Goal: Task Accomplishment & Management: Manage account settings

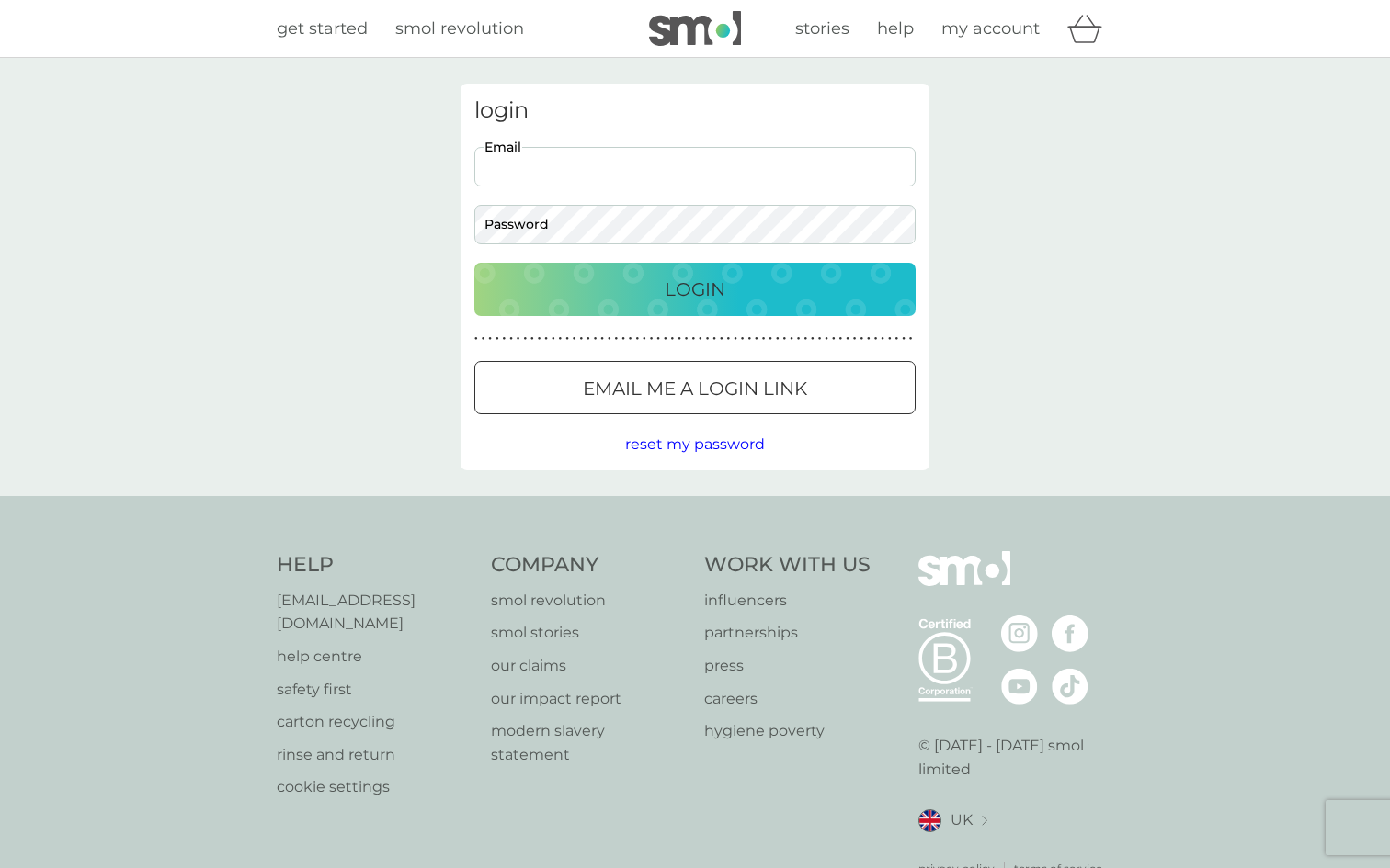
click at [711, 177] on input "Email" at bounding box center [695, 166] width 441 height 39
click at [741, 173] on input "[EMAIL_ADDRESS][DOMAIN_NAME]" at bounding box center [695, 166] width 441 height 39
type input "[EMAIL_ADDRESS][DOMAIN_NAME]"
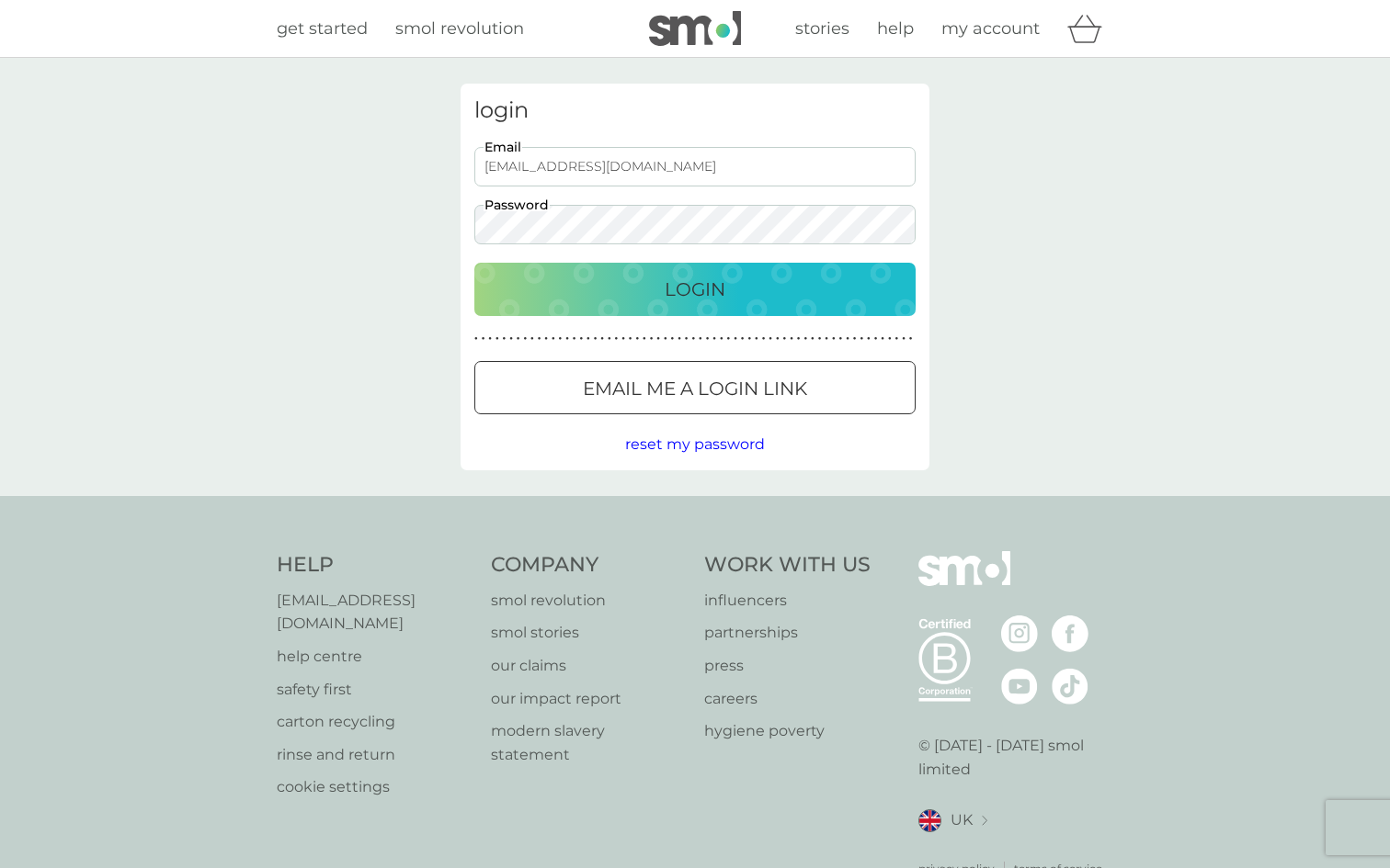
click at [475, 263] on button "Login" at bounding box center [695, 289] width 441 height 53
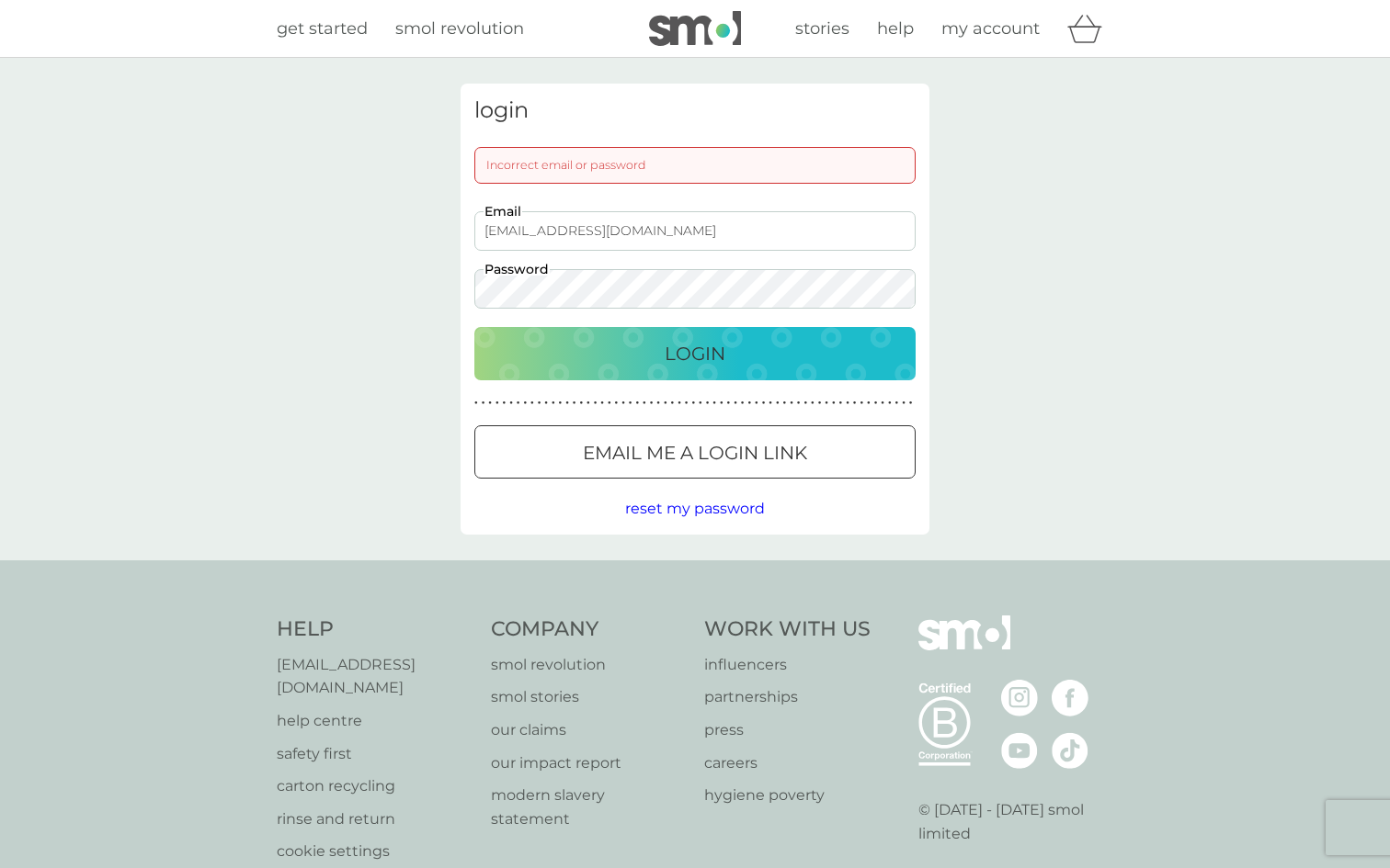
click at [475, 327] on button "Login" at bounding box center [695, 353] width 441 height 53
click at [706, 447] on div at bounding box center [695, 453] width 66 height 19
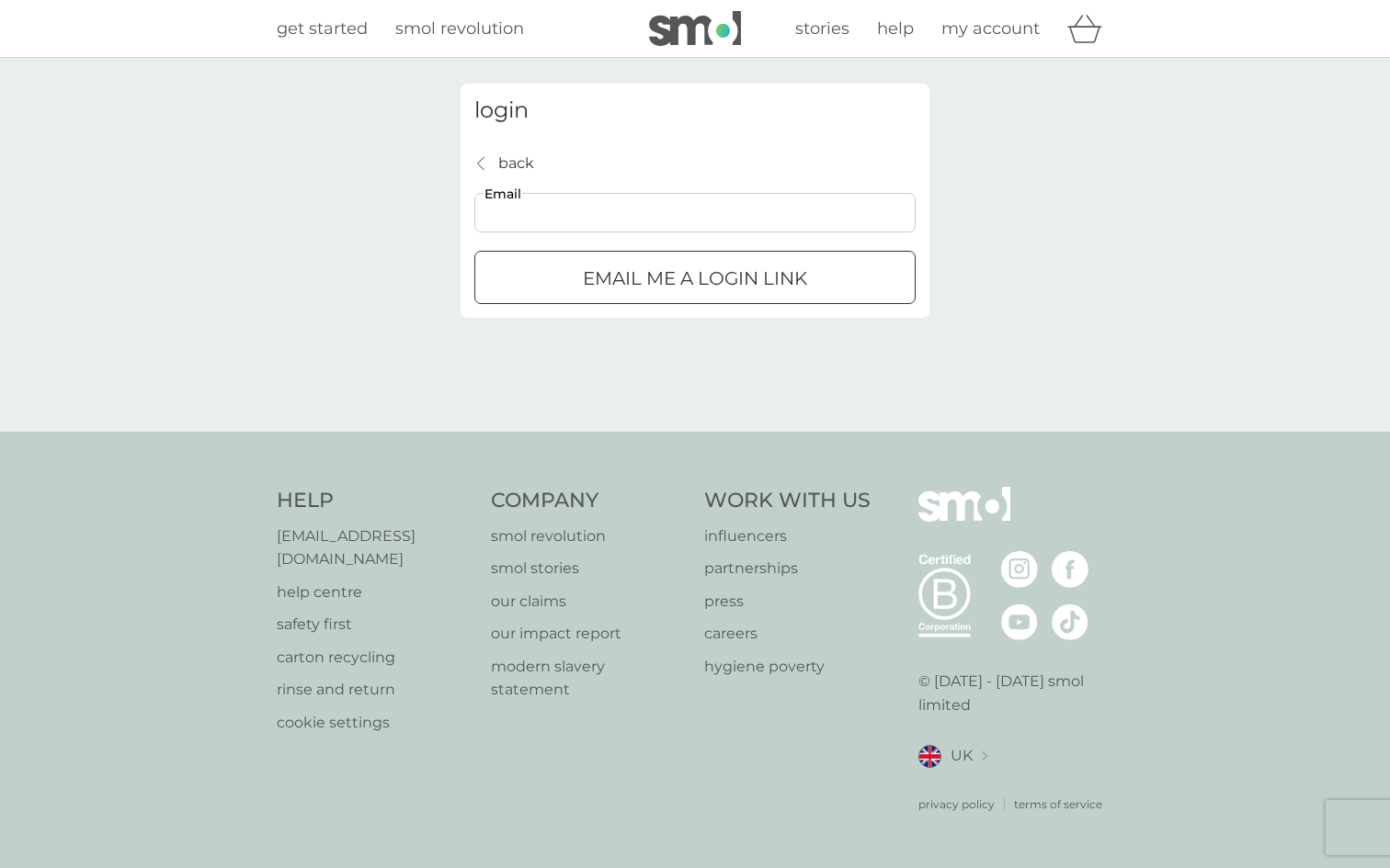
click at [655, 209] on input "Email" at bounding box center [695, 213] width 441 height 39
type input "[EMAIL_ADDRESS][DOMAIN_NAME]"
click at [669, 279] on div "submit" at bounding box center [695, 279] width 66 height 19
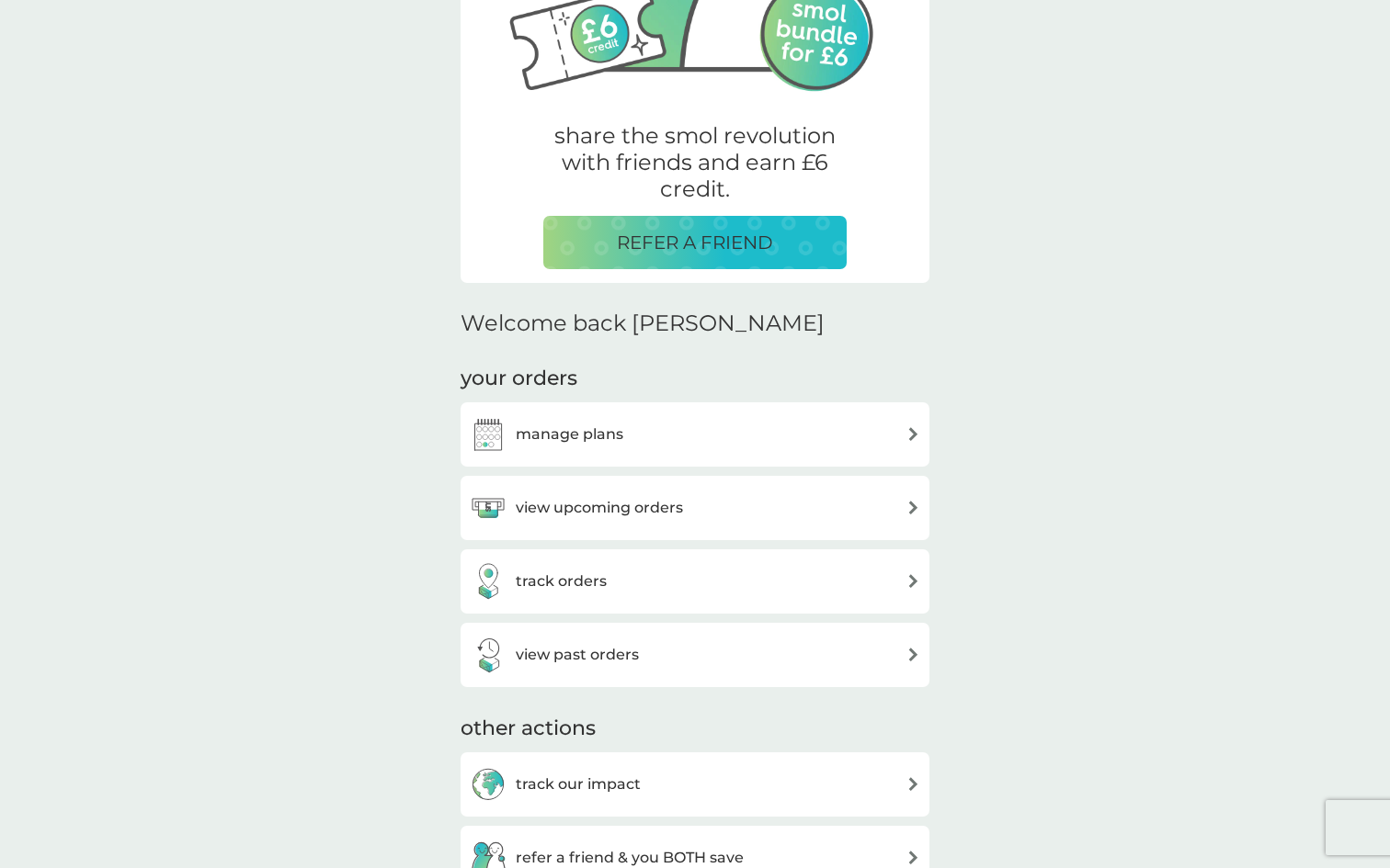
scroll to position [259, 0]
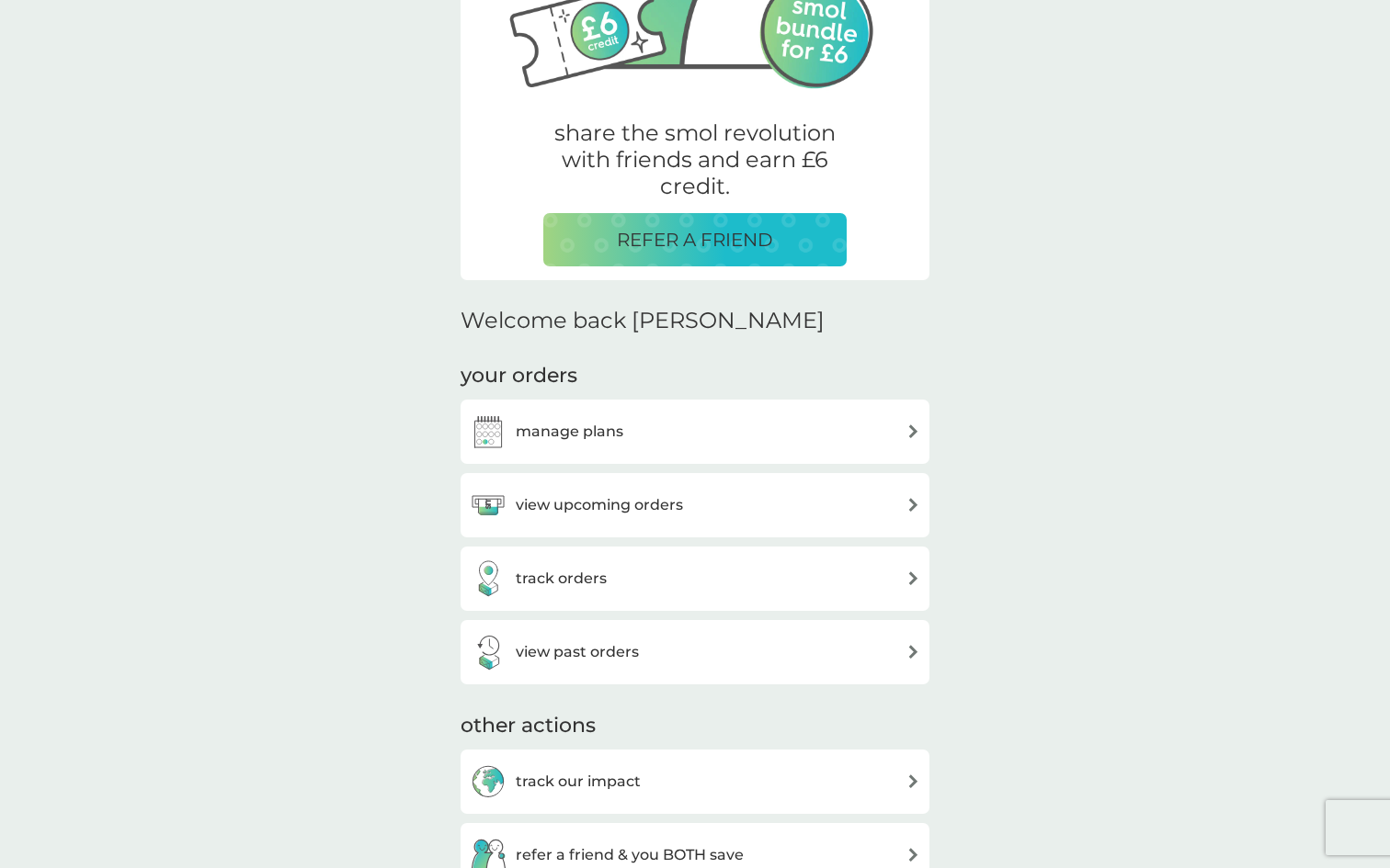
click at [848, 436] on div "manage plans" at bounding box center [695, 432] width 450 height 37
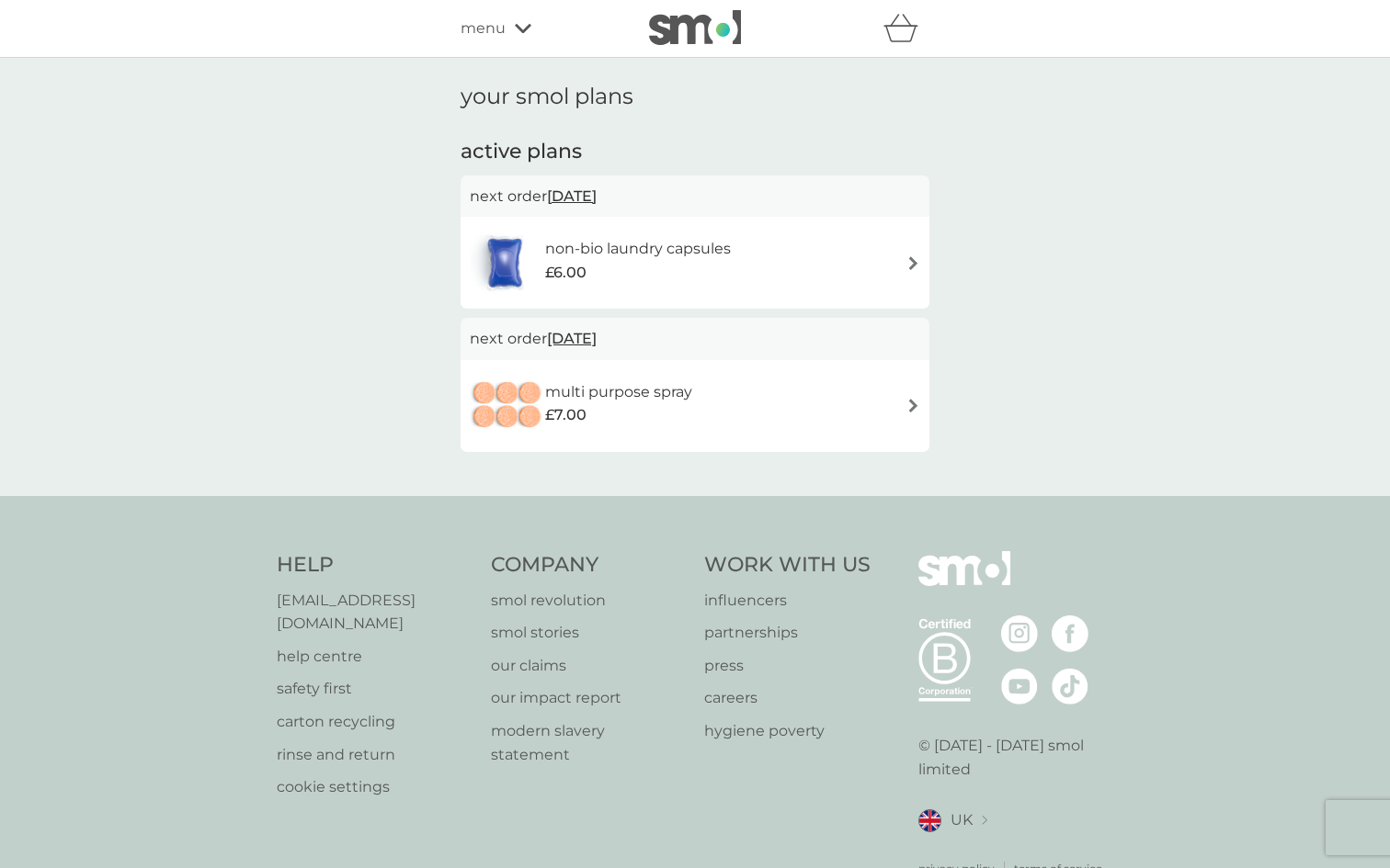
click at [843, 248] on div "non-bio laundry capsules £6.00" at bounding box center [695, 263] width 450 height 64
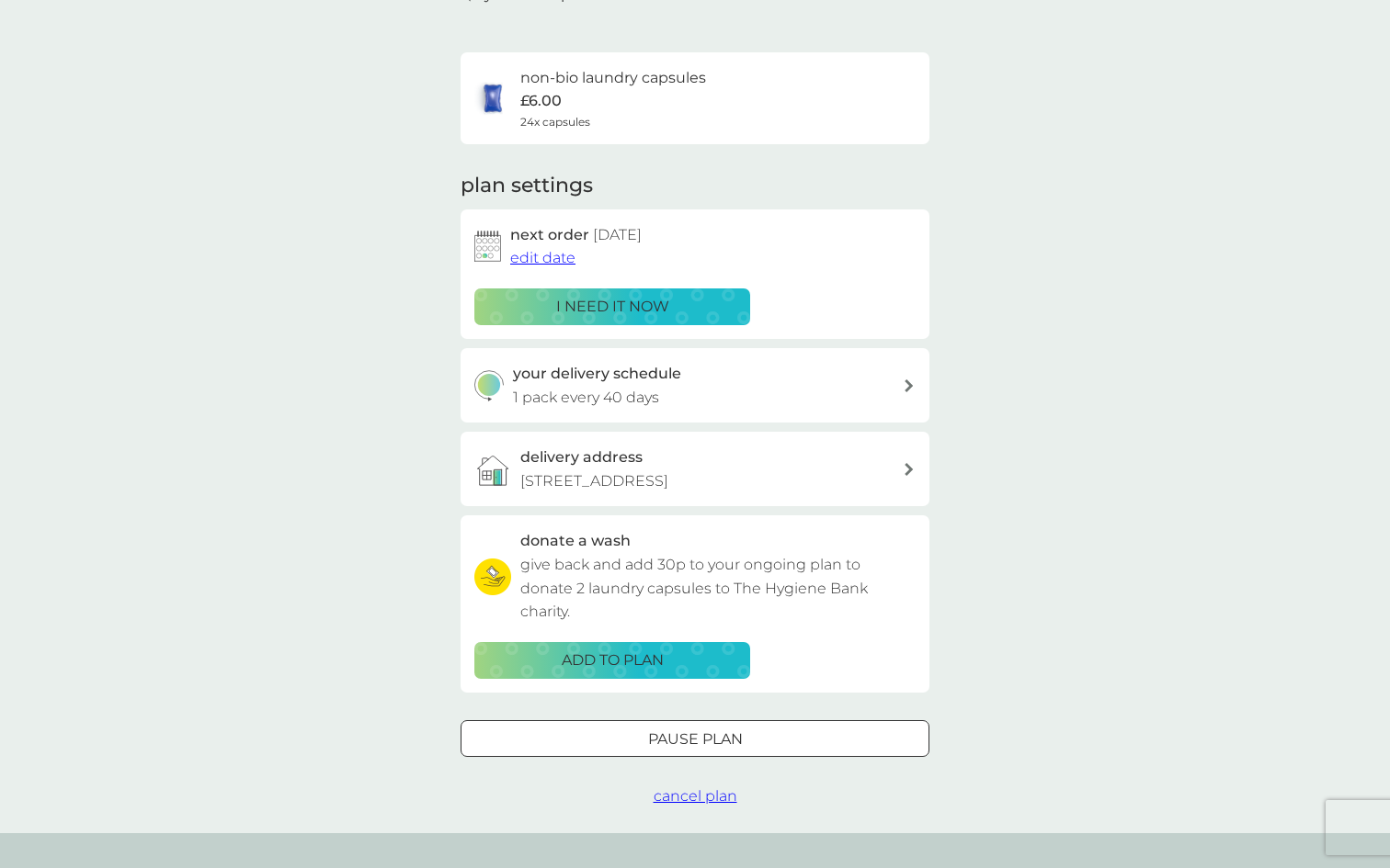
scroll to position [72, 0]
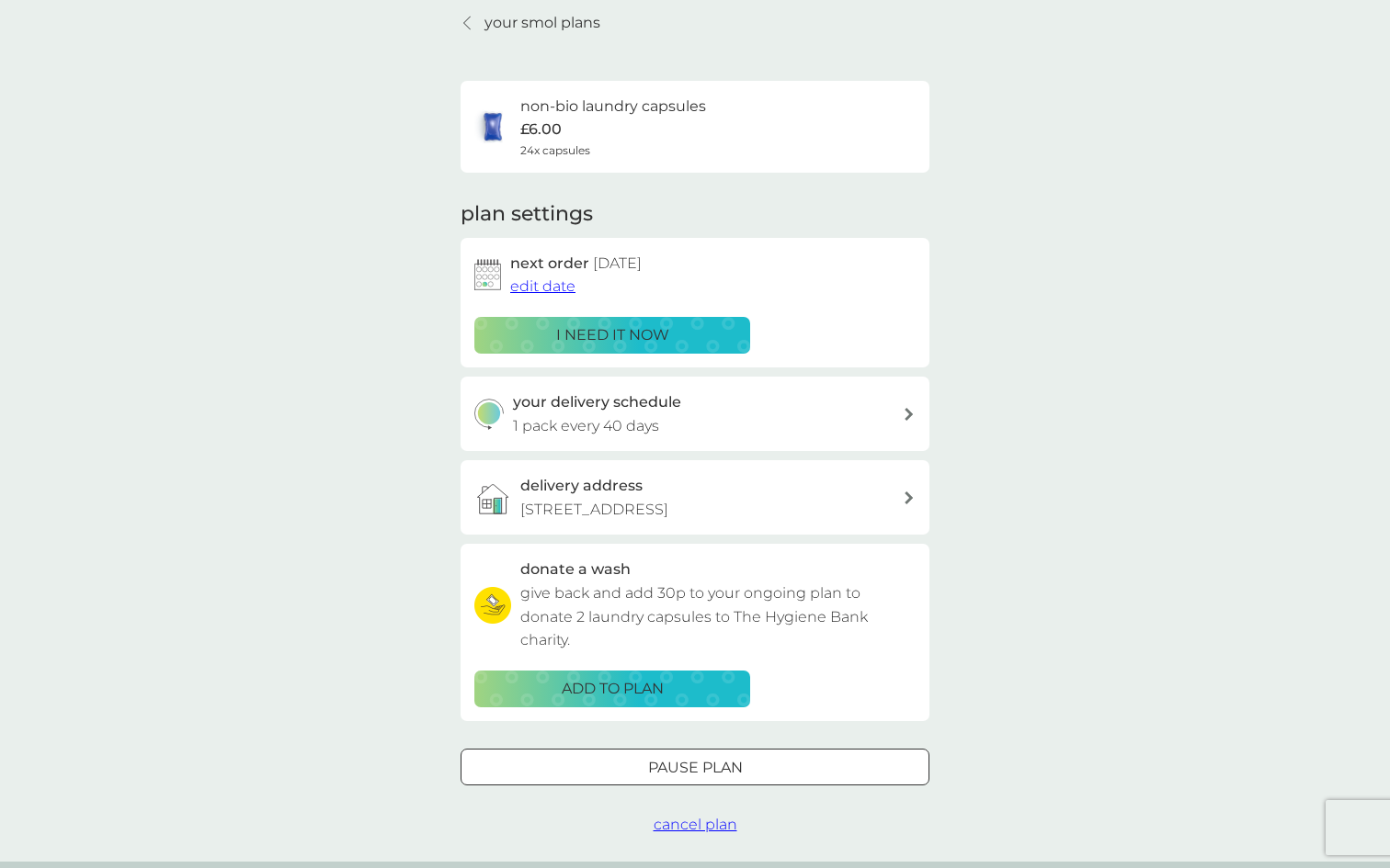
click at [859, 436] on div "your delivery schedule 1 pack every 40 days" at bounding box center [708, 414] width 391 height 47
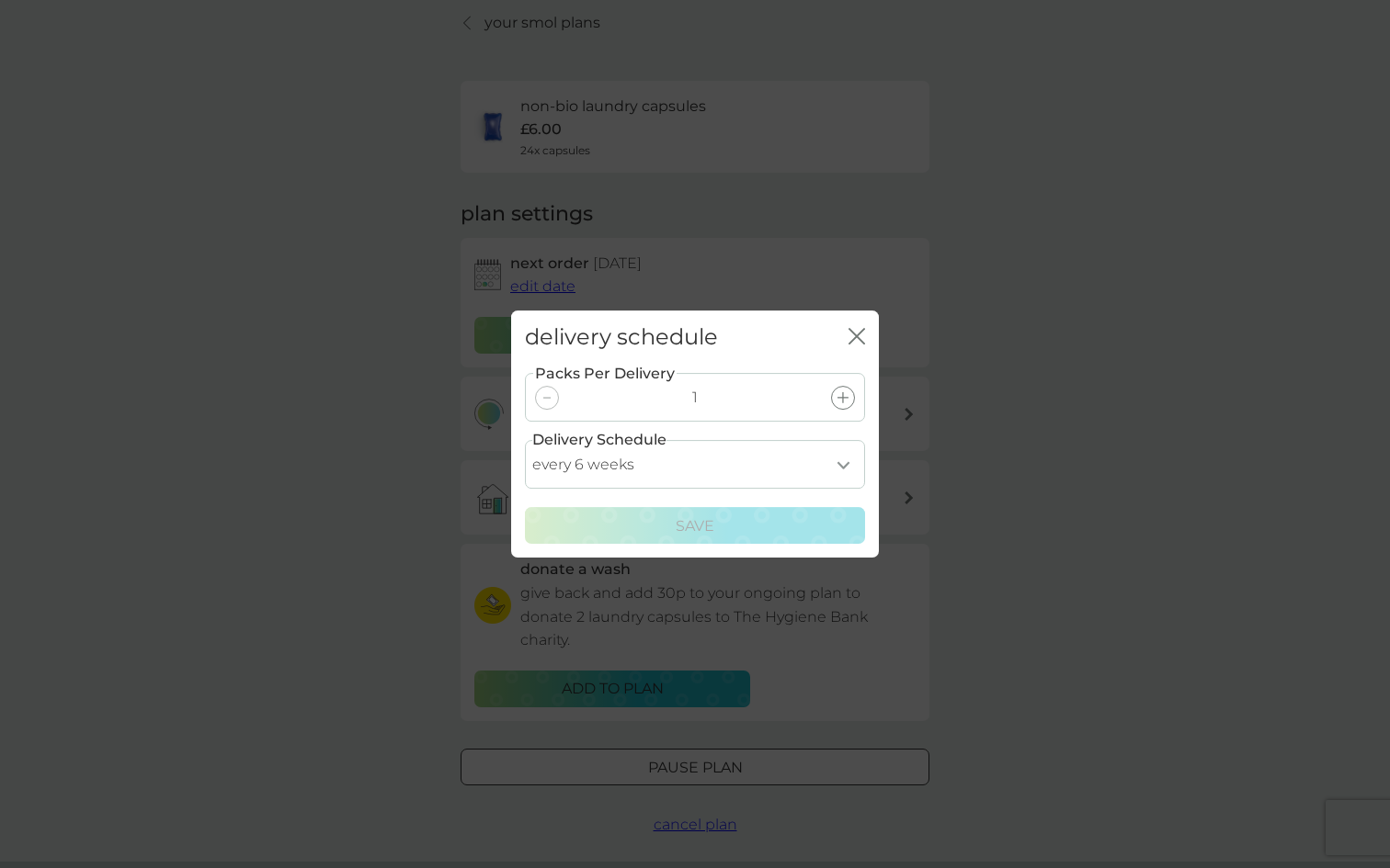
click at [833, 469] on select "every 1 week every 2 weeks every 3 weeks every 4 weeks every 5 weeks every 6 we…" at bounding box center [694, 464] width 340 height 49
select select "49"
click at [525, 440] on select "every 1 week every 2 weeks every 3 weeks every 4 weeks every 5 weeks every 6 we…" at bounding box center [694, 464] width 340 height 49
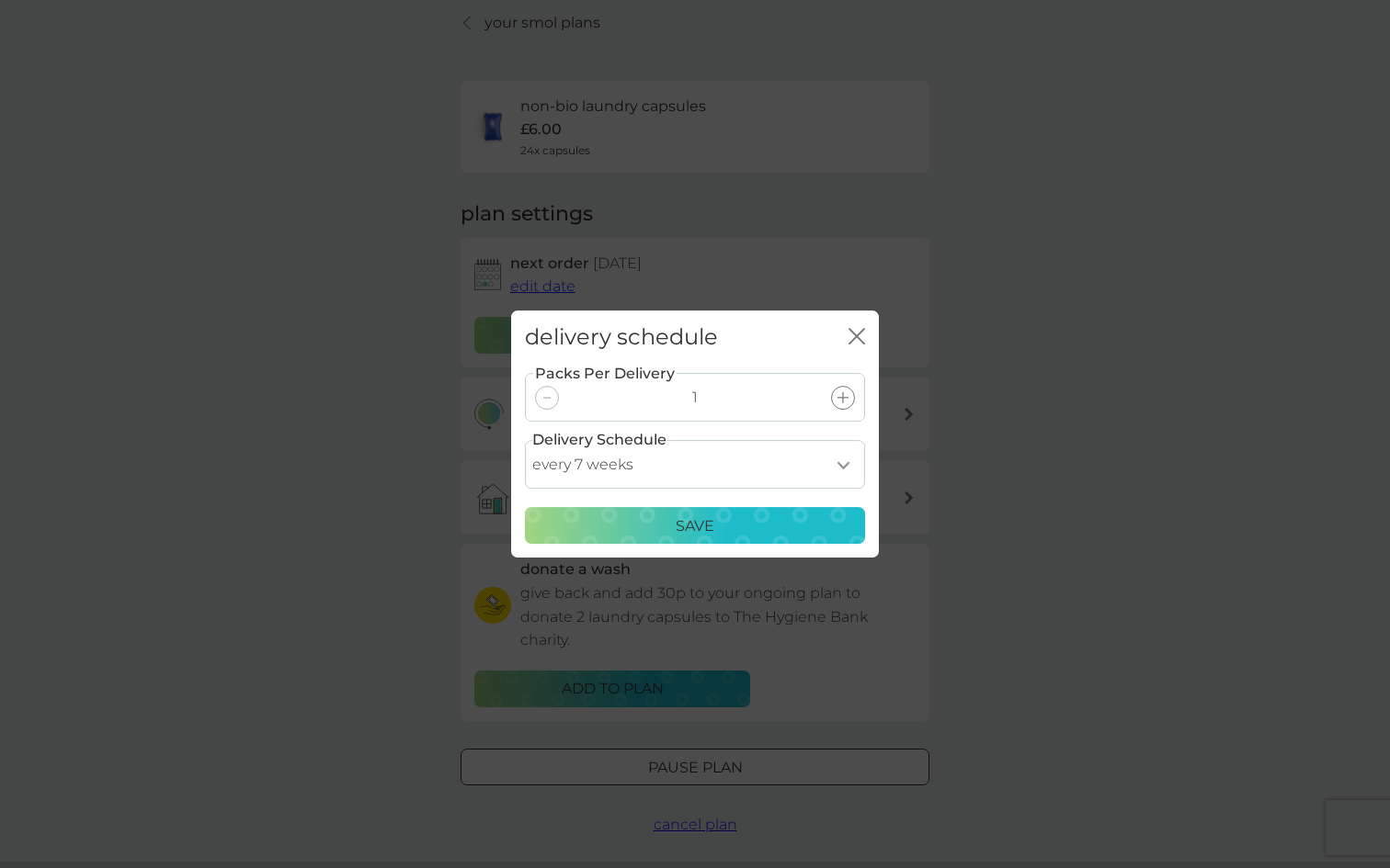
click at [786, 529] on div "Save" at bounding box center [695, 526] width 317 height 24
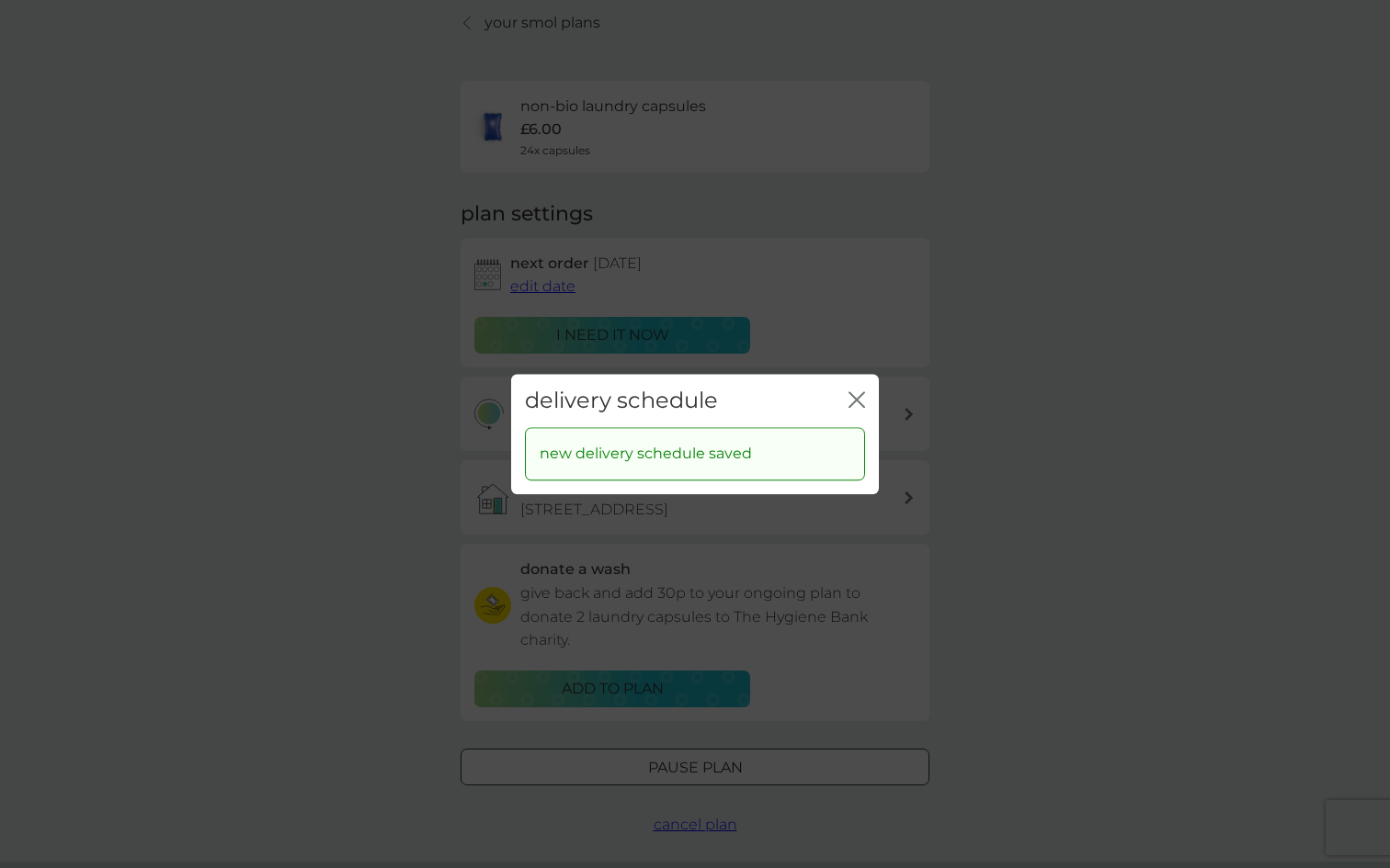
click at [865, 398] on div "delivery schedule close" at bounding box center [695, 401] width 368 height 54
click at [860, 398] on icon "close" at bounding box center [856, 399] width 16 height 16
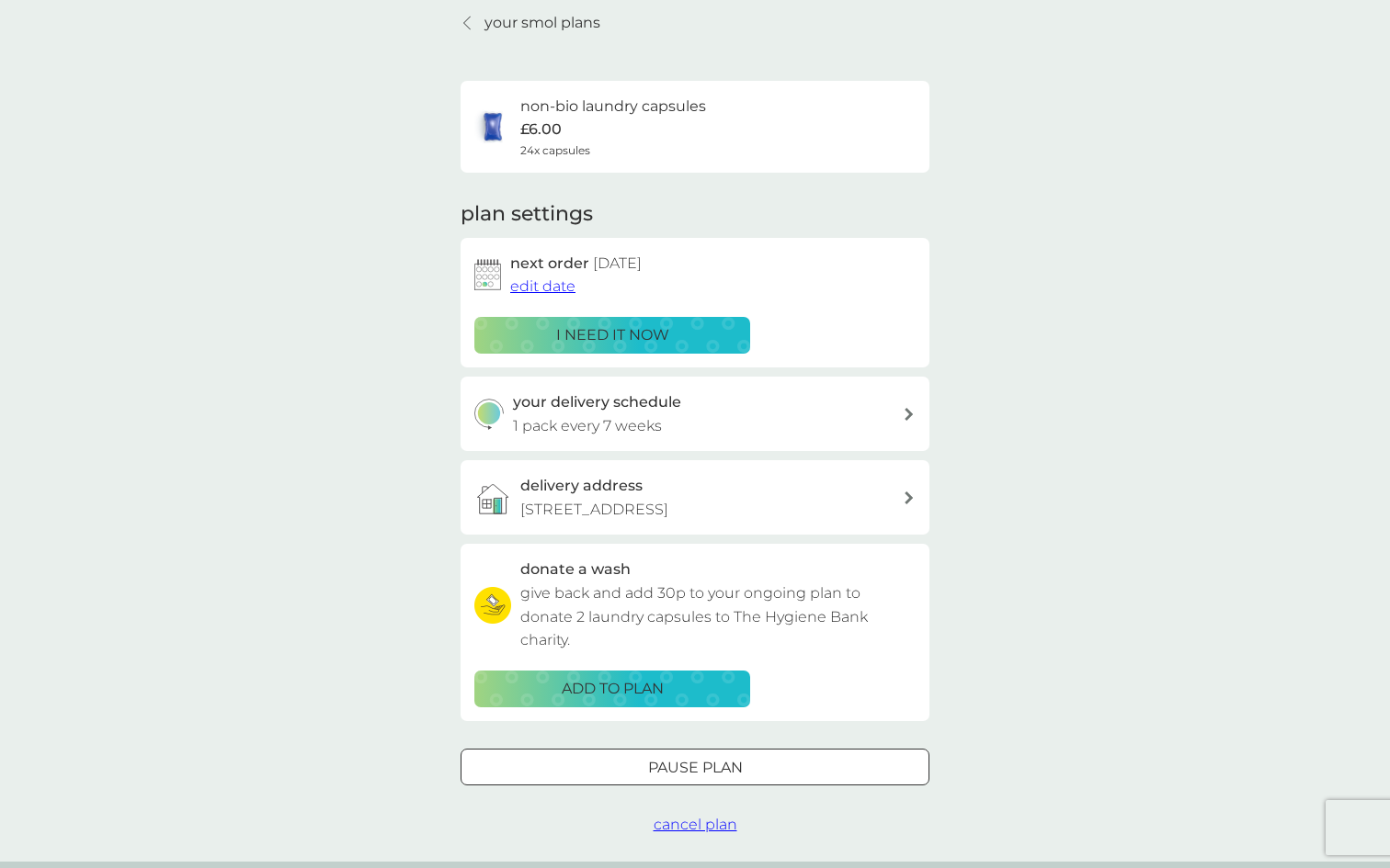
click at [573, 27] on p "your smol plans" at bounding box center [542, 22] width 116 height 24
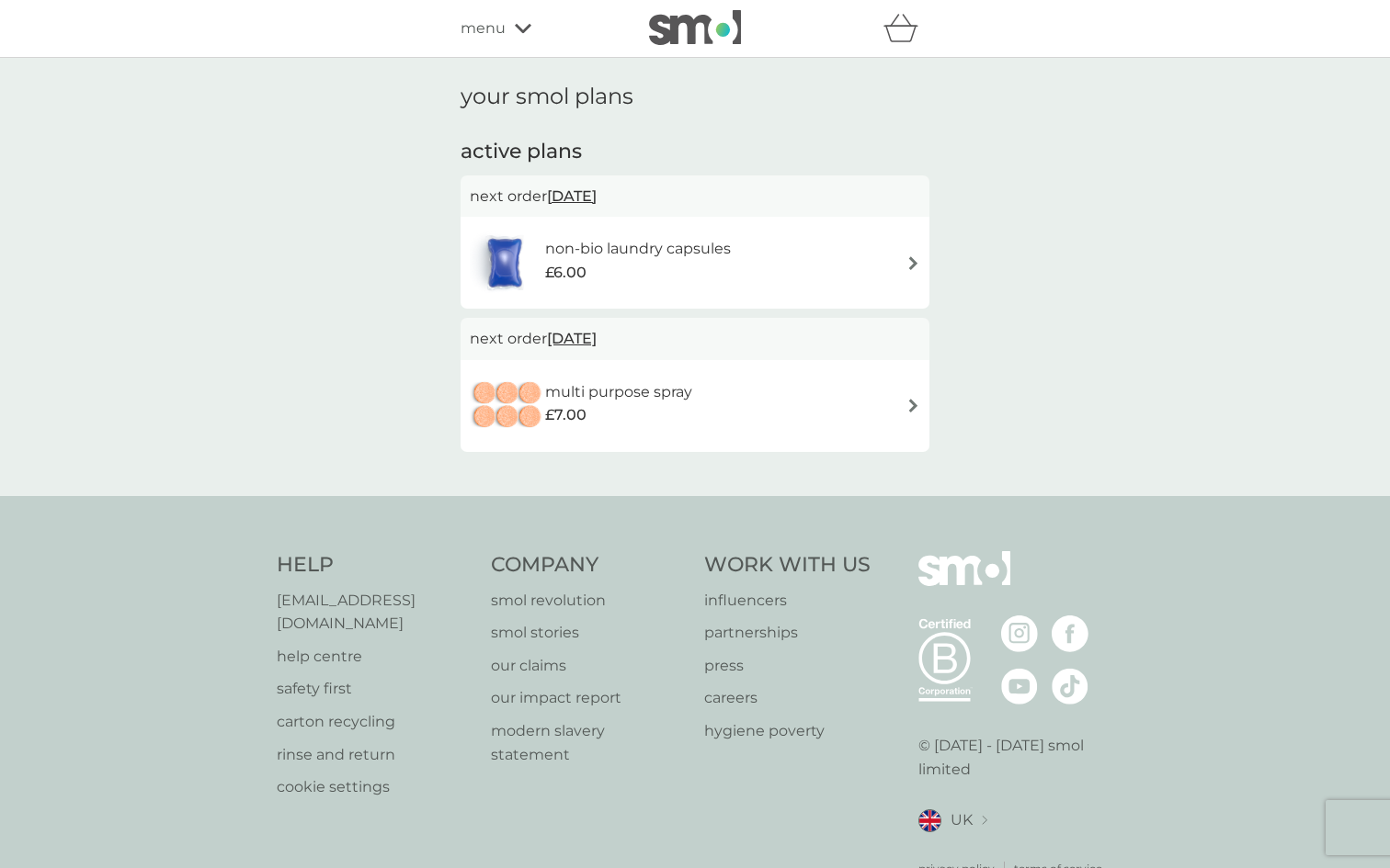
click at [781, 403] on div "multi purpose spray £7.00" at bounding box center [695, 406] width 450 height 64
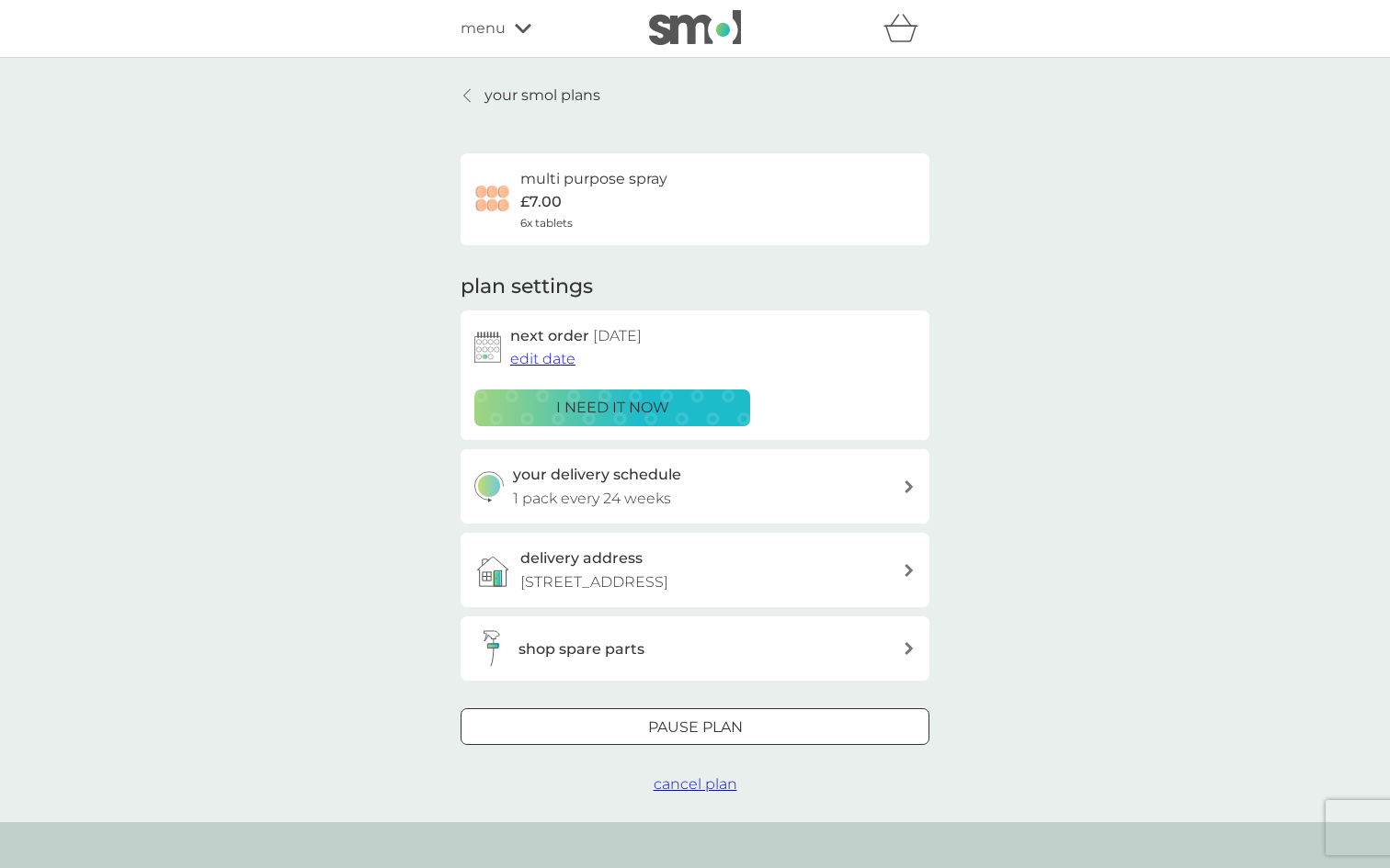
click at [822, 486] on div "your delivery schedule 1 pack every 24 weeks" at bounding box center [708, 486] width 391 height 47
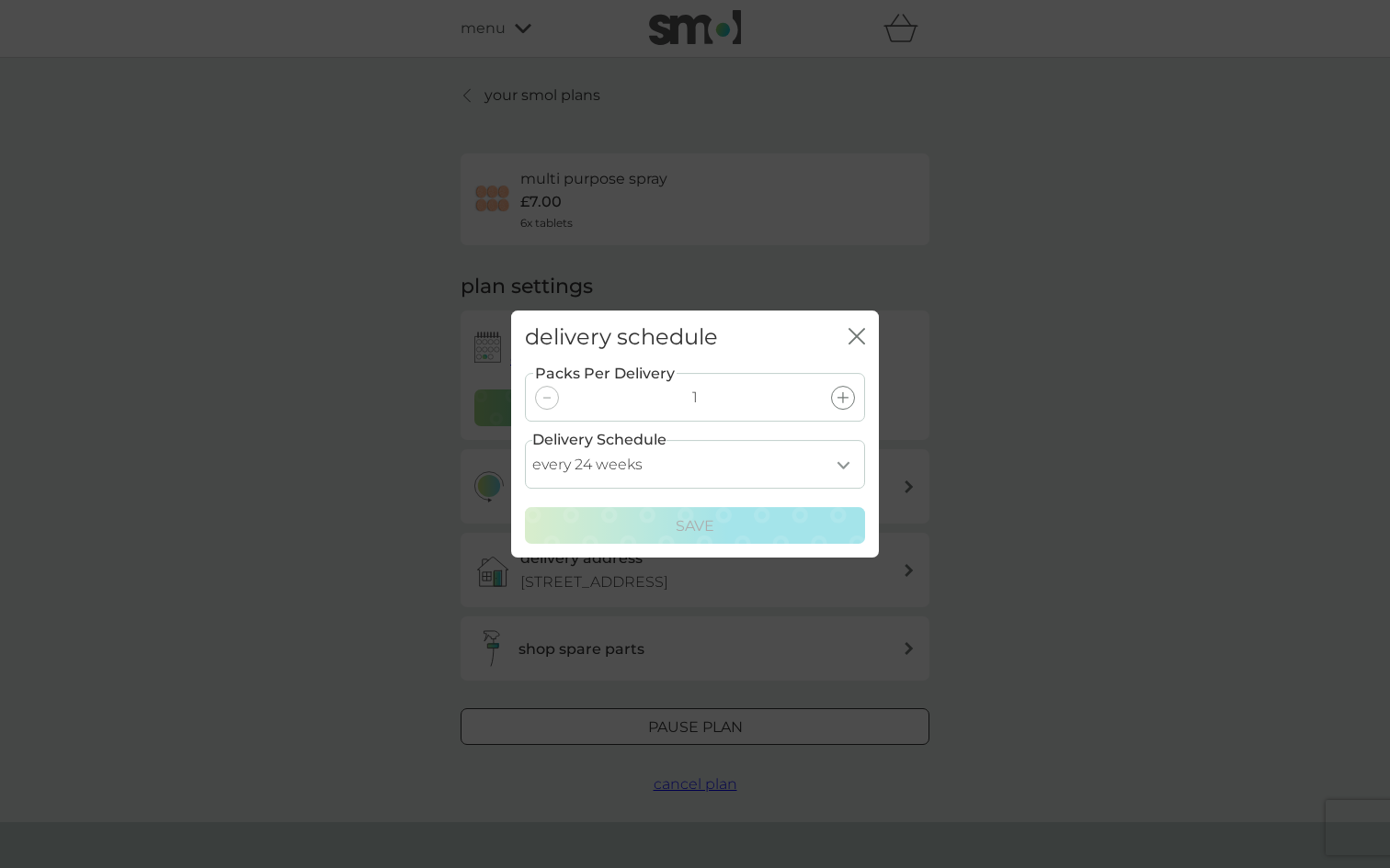
click at [796, 477] on select "every 1 week every 2 weeks every 3 weeks every 4 weeks every 5 weeks every 6 we…" at bounding box center [694, 464] width 340 height 49
select select "175"
click at [525, 440] on select "every 1 week every 2 weeks every 3 weeks every 4 weeks every 5 weeks every 6 we…" at bounding box center [694, 464] width 340 height 49
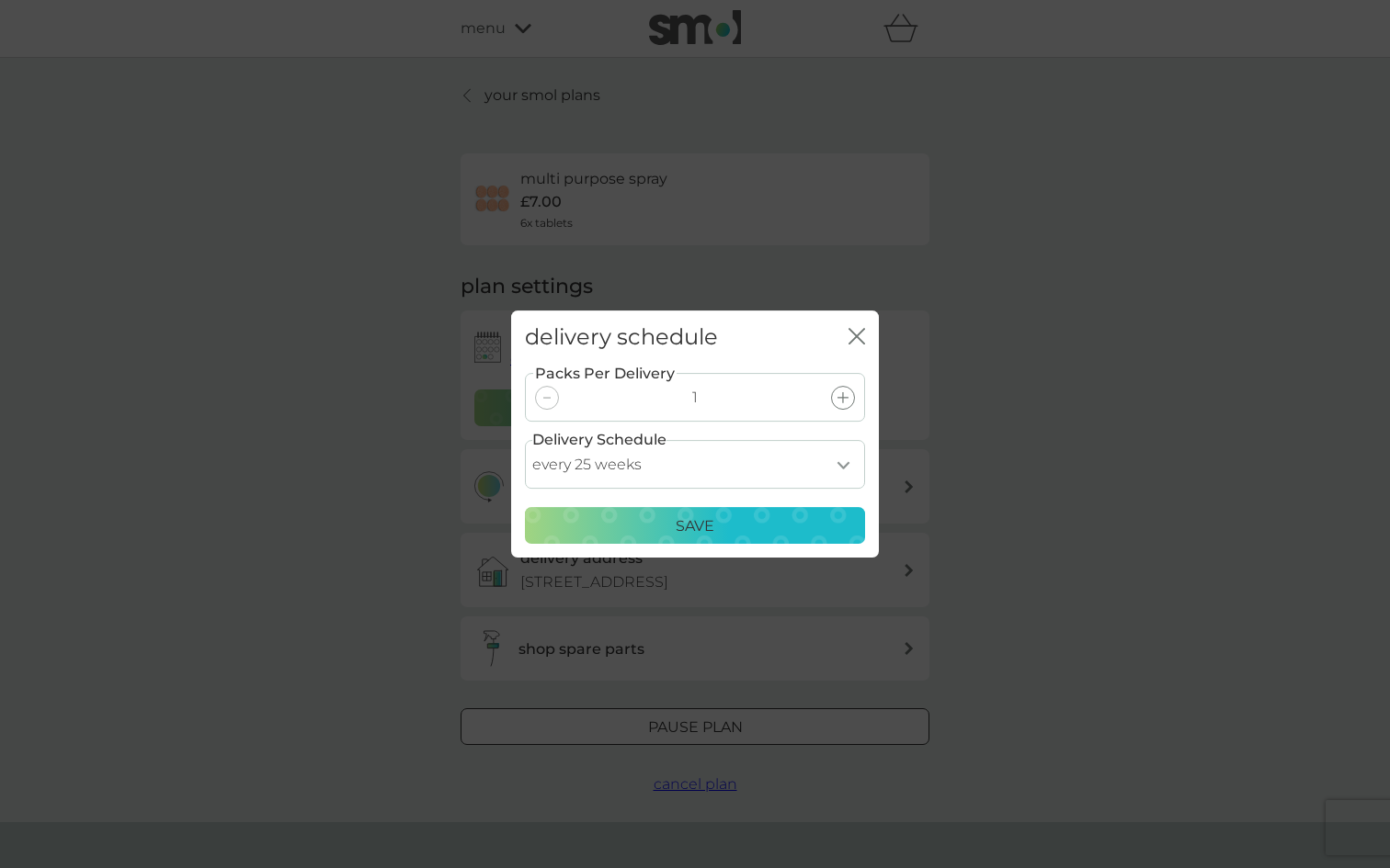
click at [745, 542] on button "Save" at bounding box center [694, 525] width 340 height 37
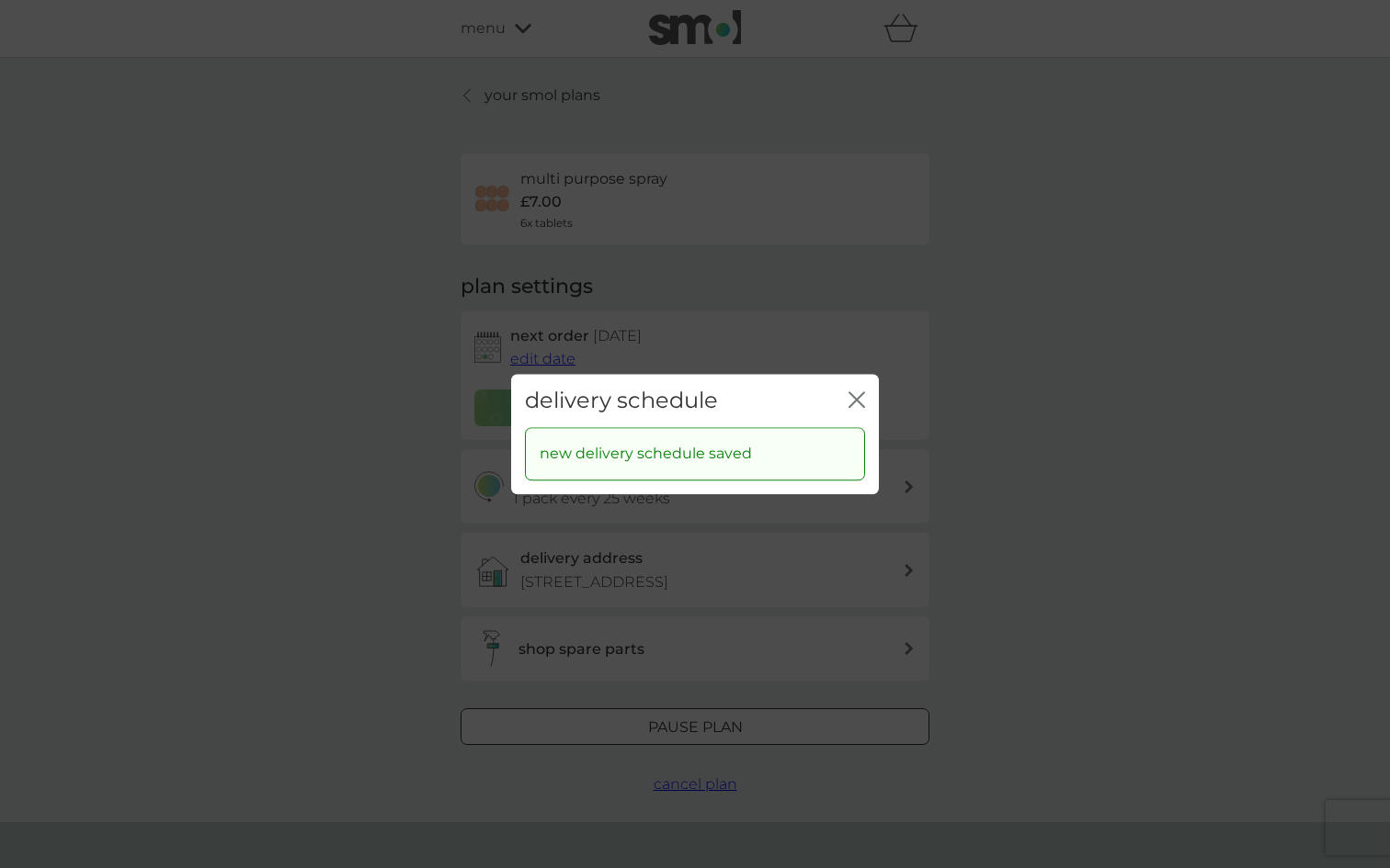
click at [854, 398] on icon "close" at bounding box center [856, 399] width 16 height 16
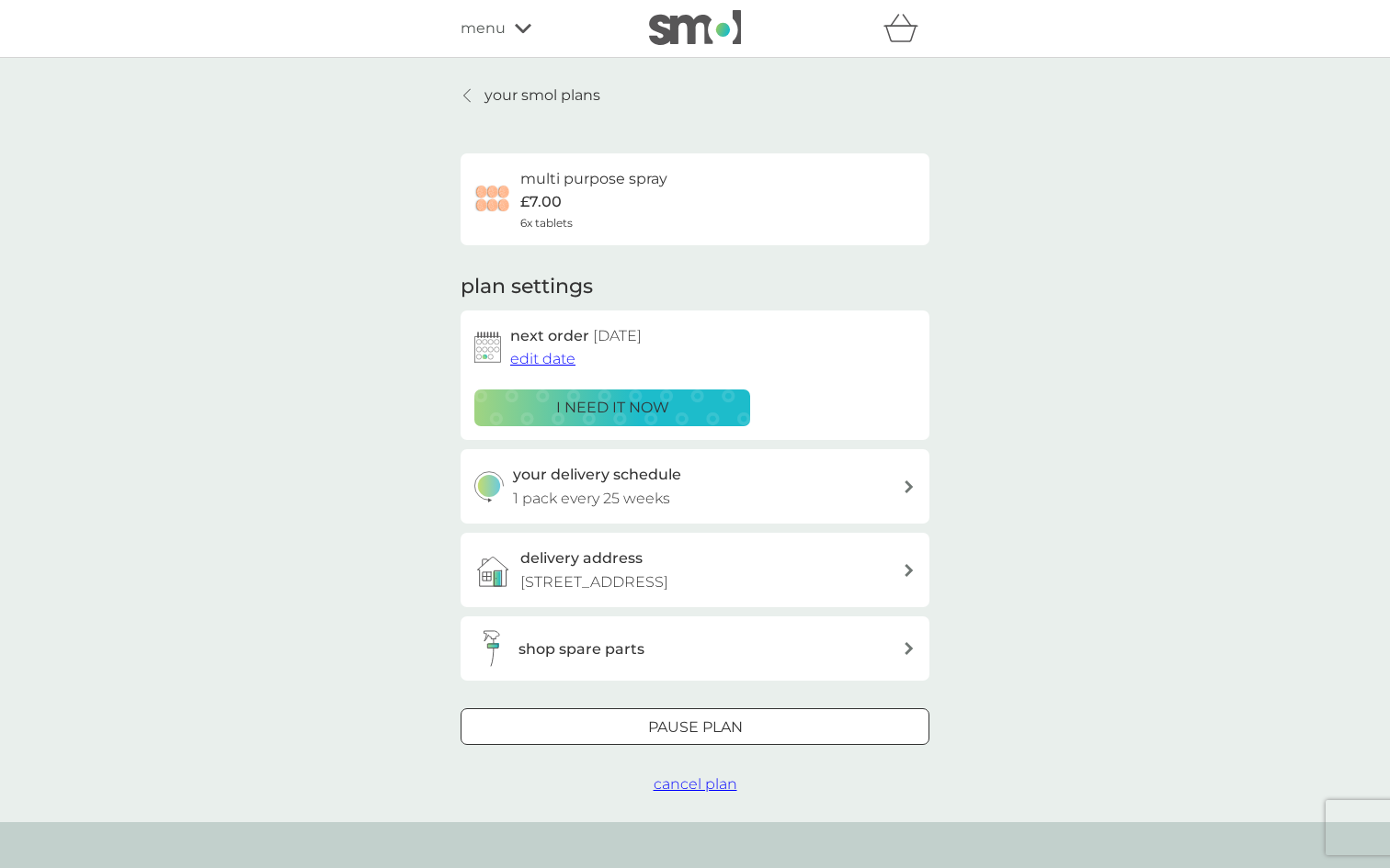
click at [711, 26] on img at bounding box center [695, 28] width 92 height 35
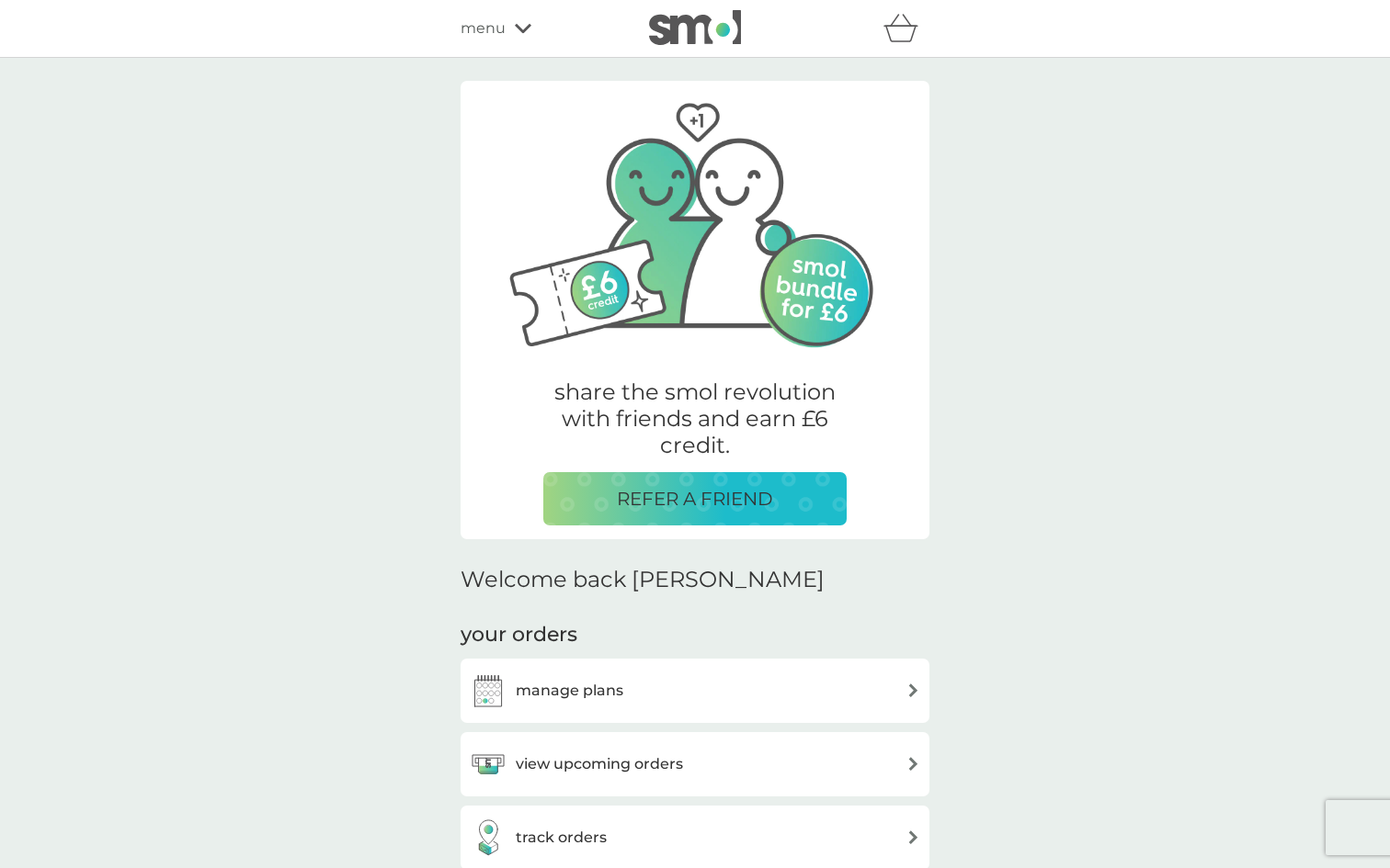
click at [501, 25] on span "menu" at bounding box center [482, 28] width 45 height 24
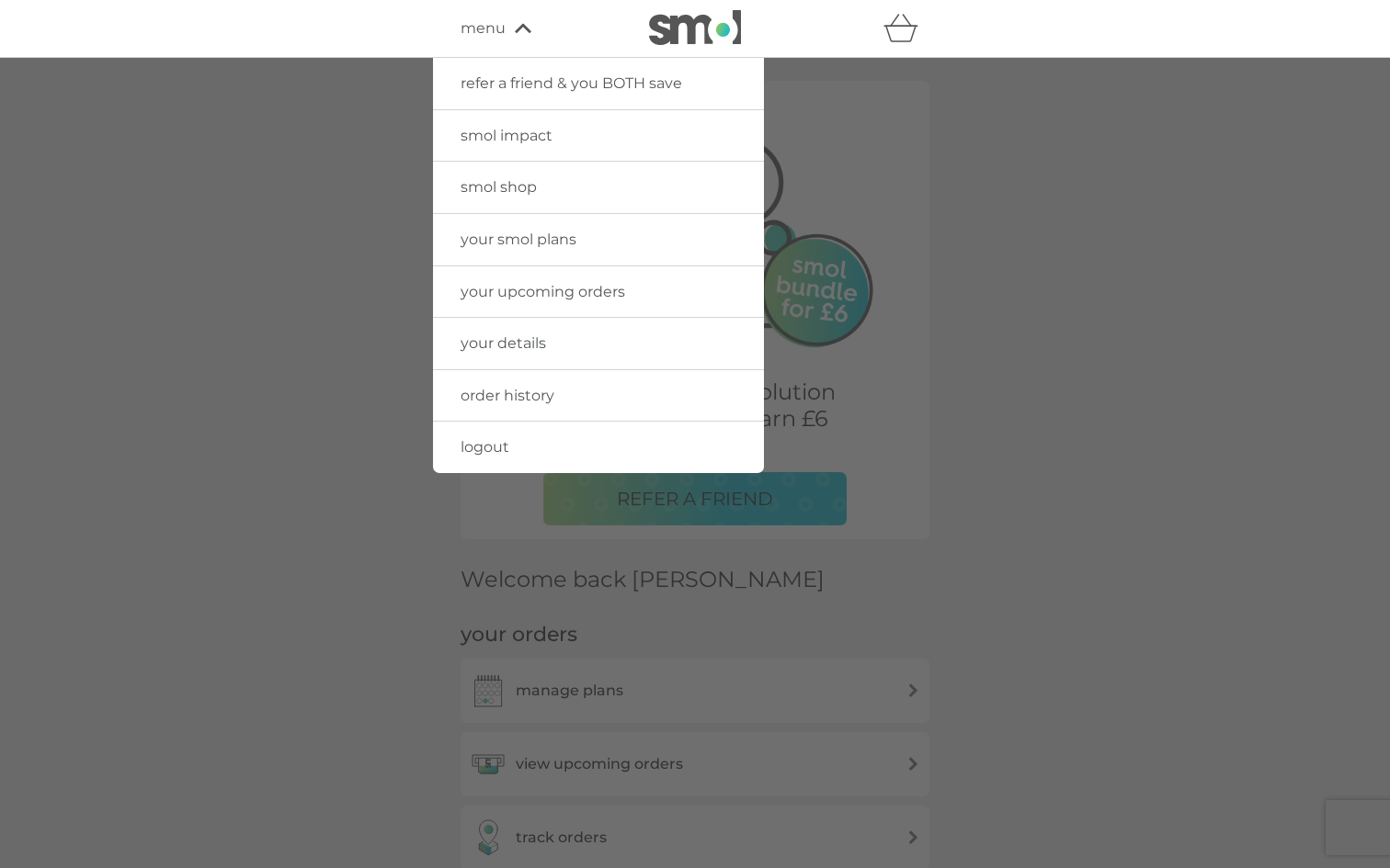
click at [495, 192] on span "smol shop" at bounding box center [498, 187] width 76 height 17
